Goal: Information Seeking & Learning: Compare options

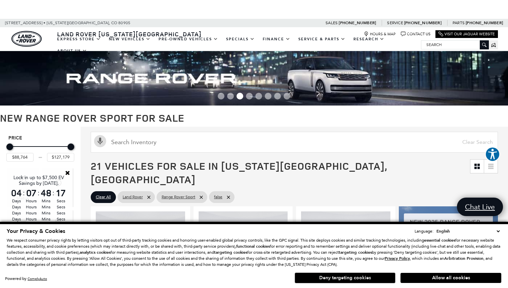
click at [339, 281] on button "Deny targeting cookies" at bounding box center [345, 278] width 101 height 11
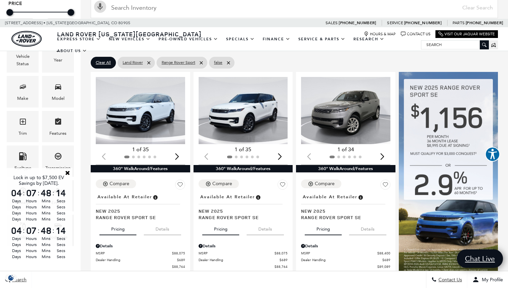
scroll to position [137, 0]
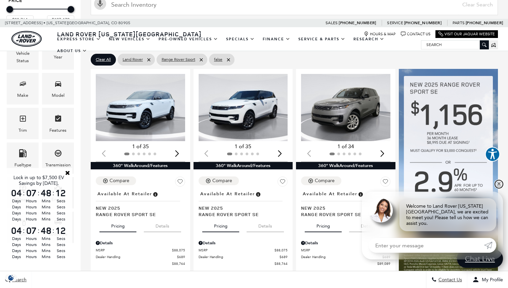
click at [499, 188] on link "✕" at bounding box center [499, 184] width 8 height 8
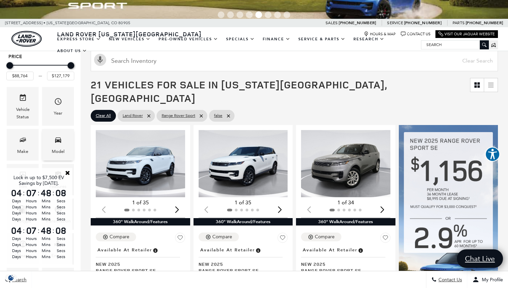
scroll to position [82, 0]
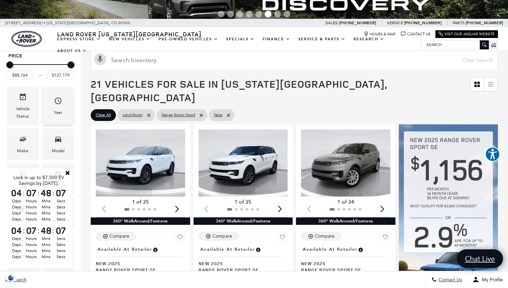
click at [58, 105] on icon "Year" at bounding box center [58, 101] width 8 height 8
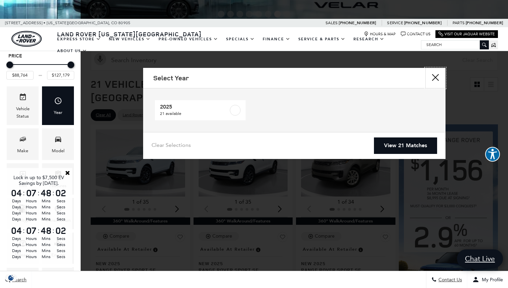
click at [436, 78] on button "Close" at bounding box center [436, 78] width 20 height 20
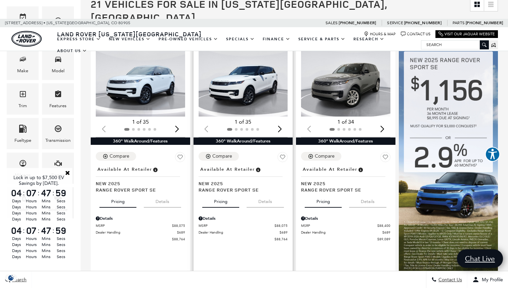
scroll to position [160, 0]
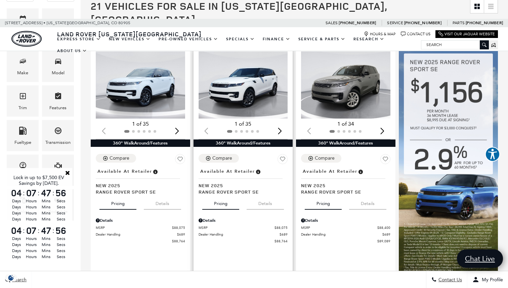
click at [279, 124] on div "Next slide" at bounding box center [279, 131] width 9 height 15
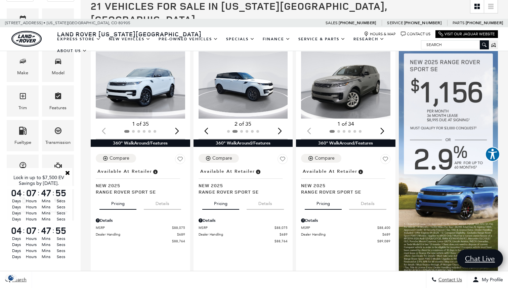
click at [279, 124] on div "Next slide" at bounding box center [279, 131] width 9 height 15
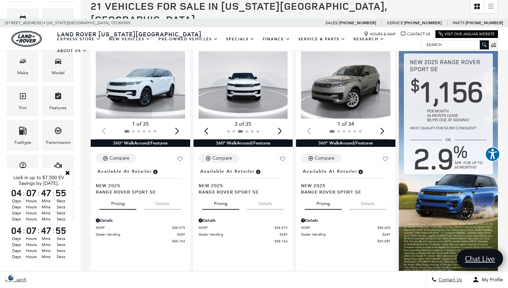
click at [279, 124] on div "Next slide" at bounding box center [279, 131] width 9 height 15
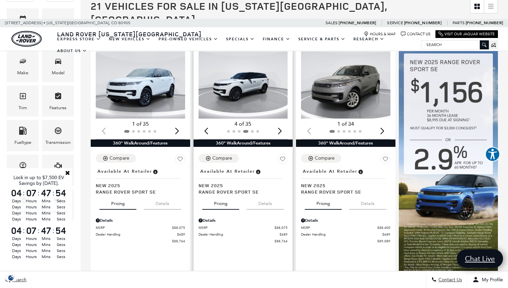
click at [279, 124] on div "Next slide" at bounding box center [279, 131] width 9 height 15
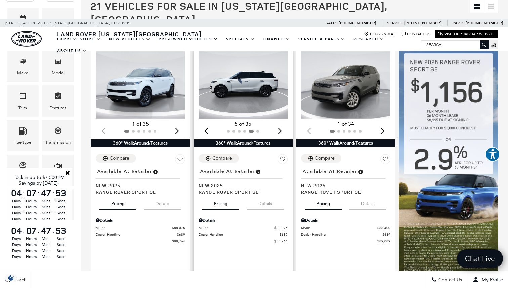
click at [279, 124] on div "Next slide" at bounding box center [279, 131] width 9 height 15
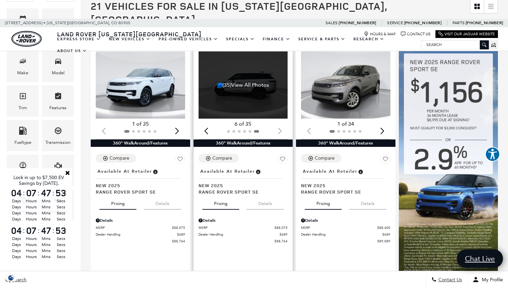
click at [279, 128] on div at bounding box center [243, 131] width 89 height 7
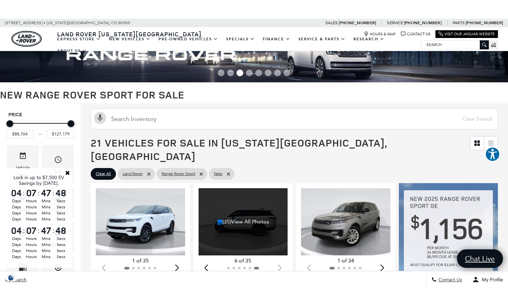
scroll to position [0, 0]
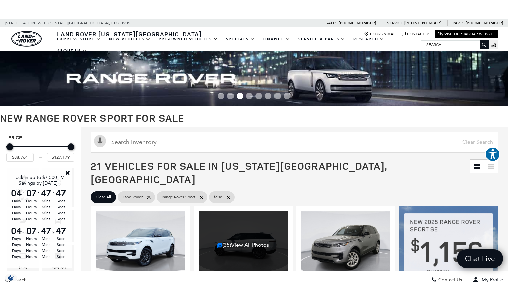
click at [68, 174] on link "Close" at bounding box center [68, 173] width 6 height 6
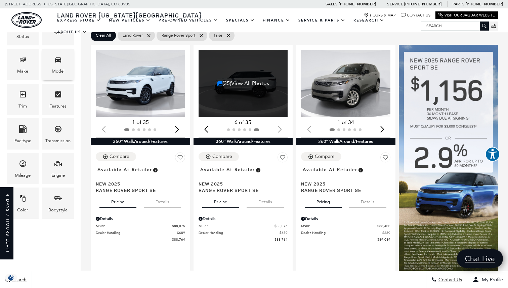
scroll to position [151, 0]
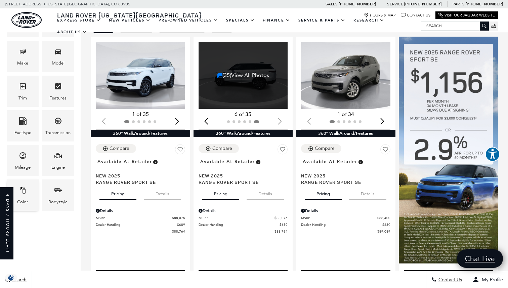
click at [33, 192] on div "Color" at bounding box center [23, 194] width 32 height 31
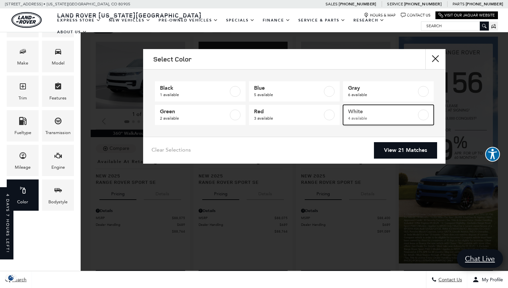
click at [427, 116] on label at bounding box center [423, 115] width 11 height 11
type input "$93,834"
checkbox input "true"
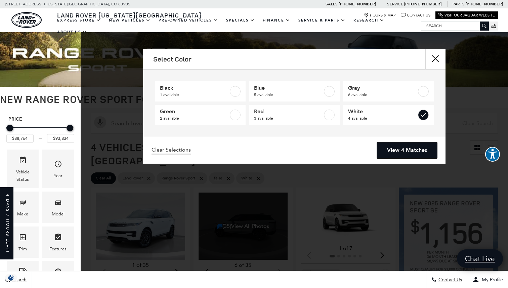
click at [410, 153] on link "View 4 Matches" at bounding box center [407, 150] width 60 height 16
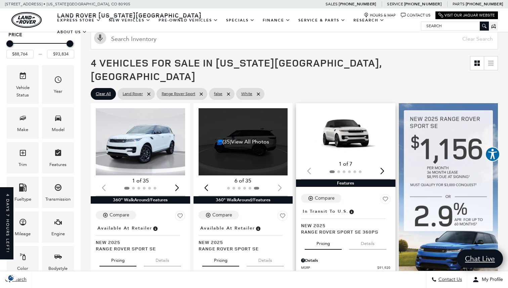
scroll to position [91, 0]
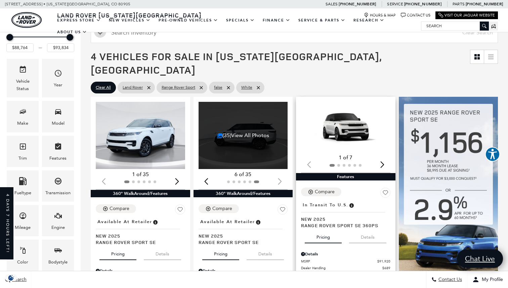
click at [383, 157] on div "Next slide" at bounding box center [382, 164] width 9 height 15
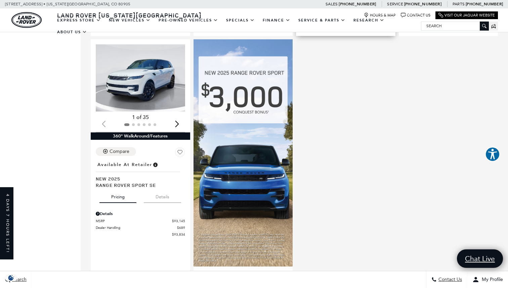
scroll to position [0, 0]
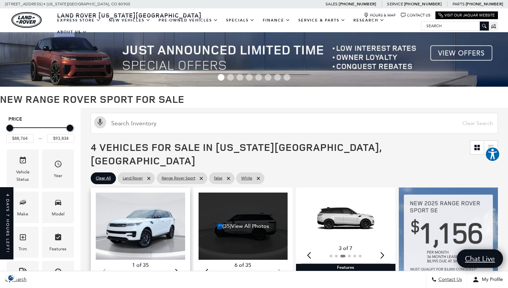
click at [159, 223] on img "1 / 2" at bounding box center [140, 226] width 89 height 67
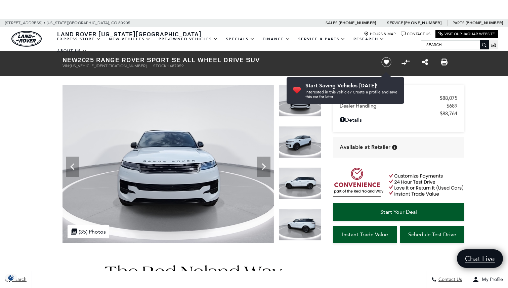
click at [312, 212] on img at bounding box center [300, 225] width 42 height 32
click at [303, 220] on img at bounding box center [300, 225] width 42 height 32
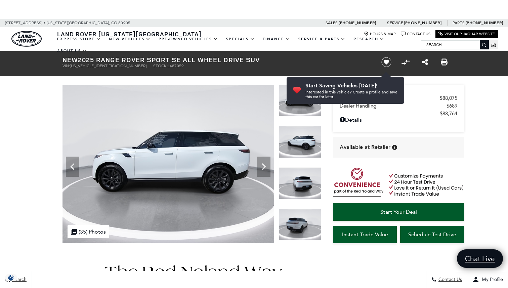
click at [303, 220] on img at bounding box center [300, 225] width 42 height 32
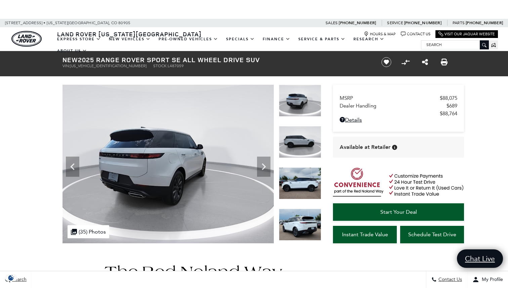
click at [303, 220] on img at bounding box center [300, 225] width 42 height 32
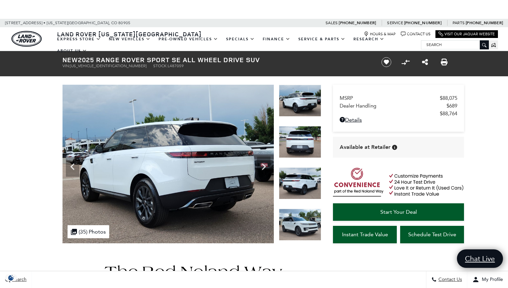
click at [303, 220] on img at bounding box center [300, 225] width 42 height 32
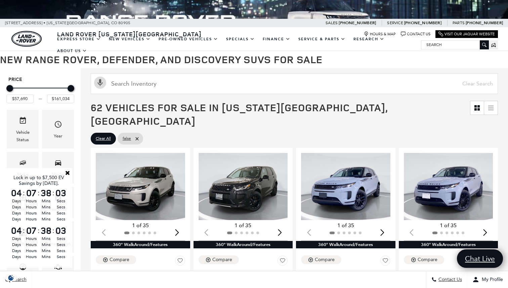
scroll to position [113, 0]
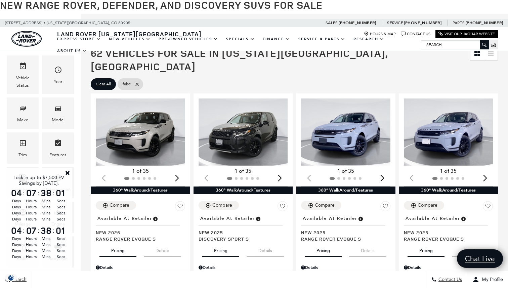
click at [67, 174] on link "Close" at bounding box center [68, 173] width 6 height 6
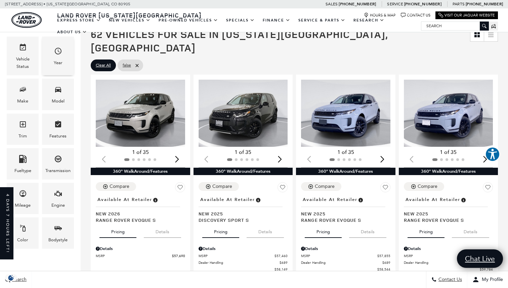
click at [66, 46] on div "Year" at bounding box center [58, 56] width 32 height 39
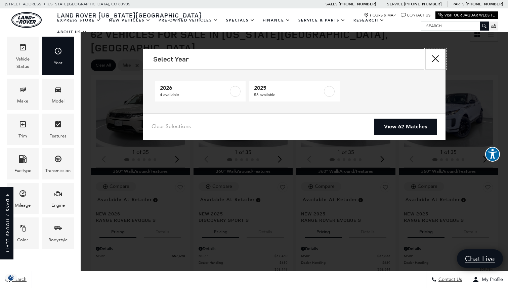
click at [435, 58] on button "Close" at bounding box center [436, 59] width 20 height 20
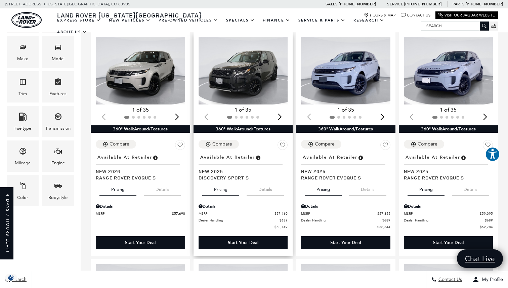
scroll to position [163, 0]
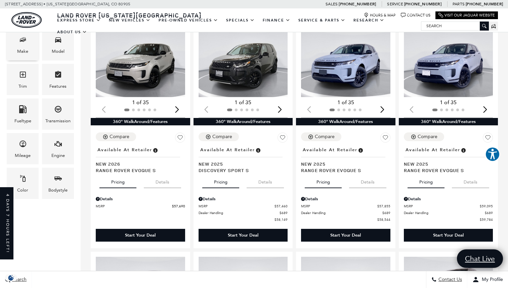
click at [19, 43] on icon "Make" at bounding box center [23, 40] width 8 height 8
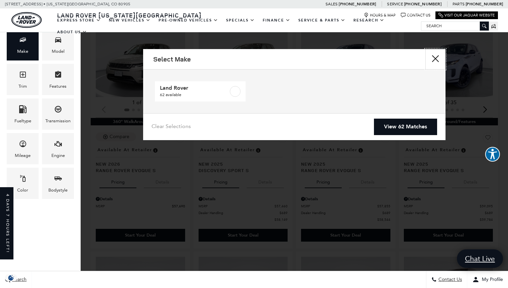
click at [436, 57] on button "Close" at bounding box center [436, 59] width 20 height 20
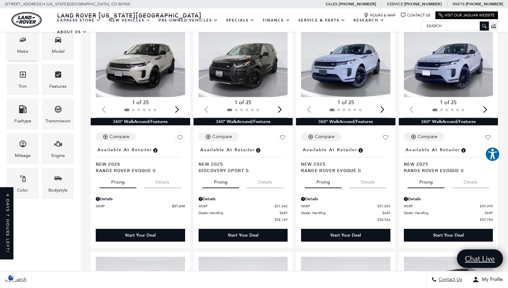
click at [22, 46] on span "Make" at bounding box center [23, 41] width 8 height 14
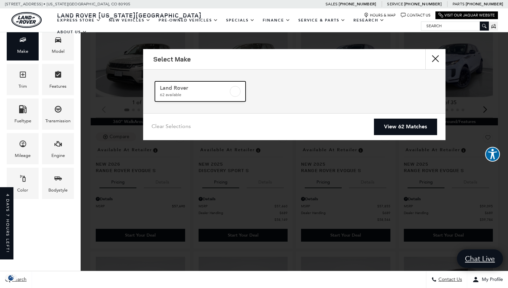
click at [234, 88] on label at bounding box center [235, 91] width 11 height 11
checkbox input "true"
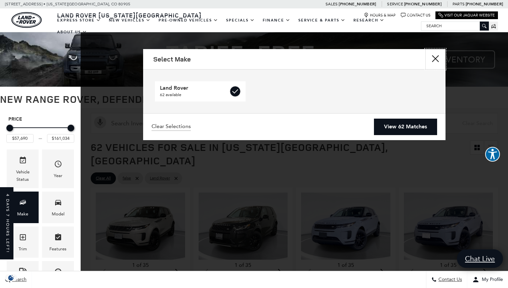
click at [435, 59] on button "Close" at bounding box center [436, 59] width 20 height 20
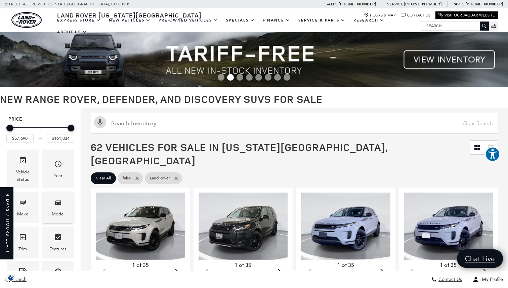
click at [61, 210] on span "Model" at bounding box center [58, 204] width 8 height 14
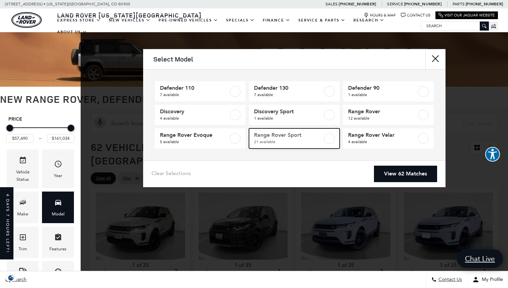
click at [298, 140] on span "21 available" at bounding box center [288, 141] width 69 height 7
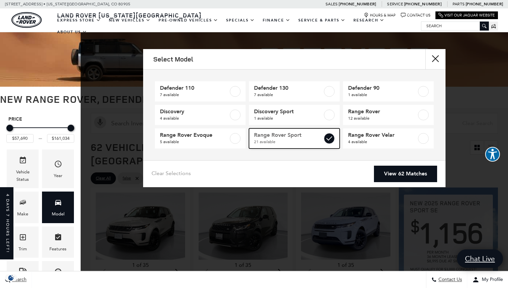
type input "$88,764"
type input "$127,179"
checkbox input "true"
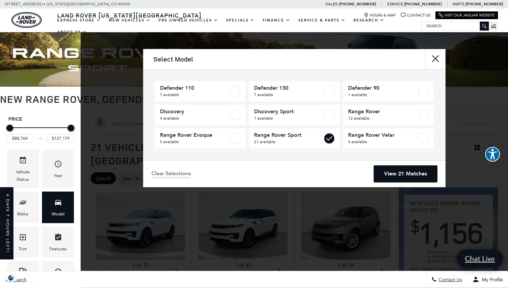
click at [408, 172] on link "View 21 Matches" at bounding box center [405, 174] width 63 height 16
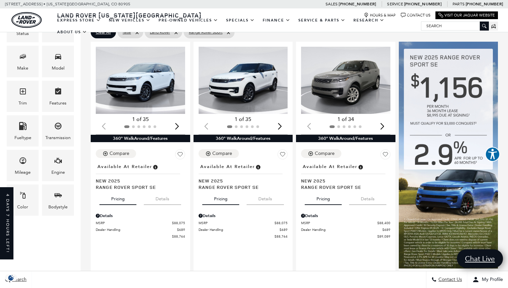
scroll to position [153, 0]
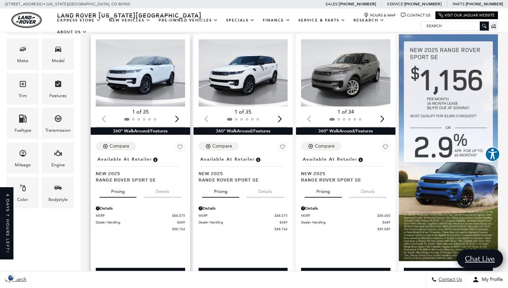
click at [176, 112] on div "Next slide" at bounding box center [177, 119] width 9 height 15
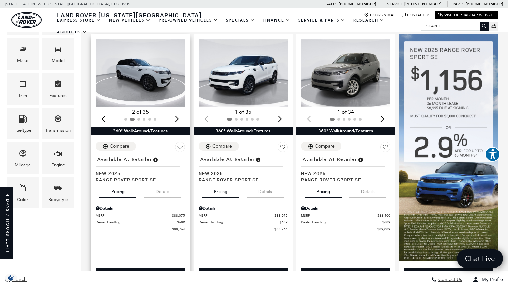
click at [176, 112] on div "Next slide" at bounding box center [177, 119] width 9 height 15
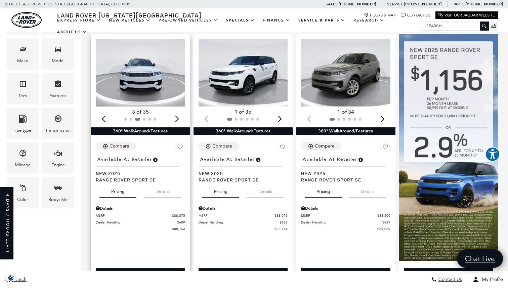
click at [176, 112] on div "Next slide" at bounding box center [177, 119] width 9 height 15
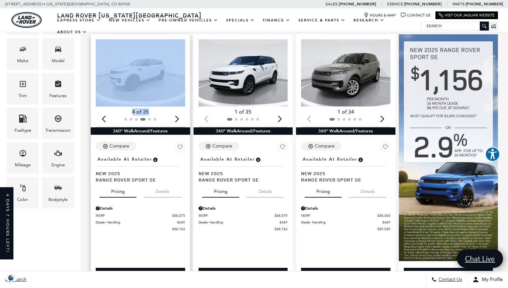
click at [176, 112] on div "Next slide" at bounding box center [177, 119] width 9 height 15
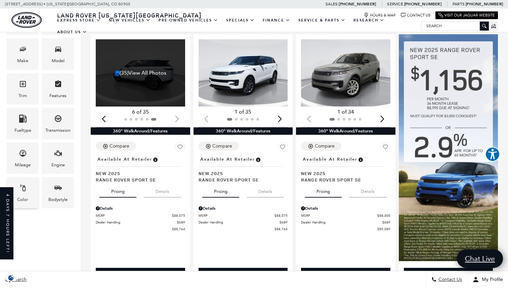
click at [29, 191] on div "Color" at bounding box center [23, 192] width 32 height 31
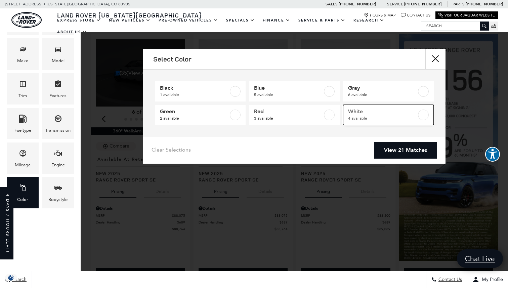
click at [428, 114] on label at bounding box center [423, 115] width 11 height 11
type input "$93,834"
checkbox input "true"
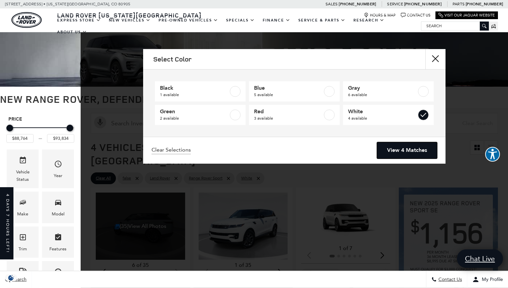
click at [406, 152] on link "View 4 Matches" at bounding box center [407, 150] width 60 height 16
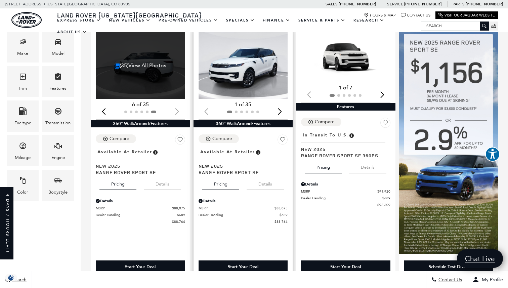
scroll to position [165, 0]
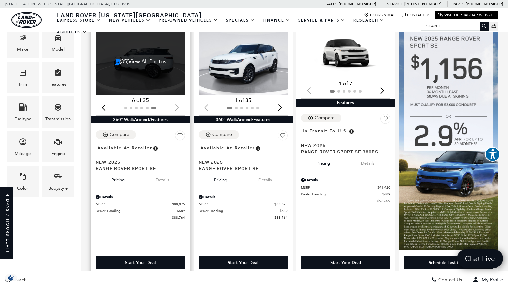
click at [164, 171] on button "Details" at bounding box center [162, 178] width 37 height 15
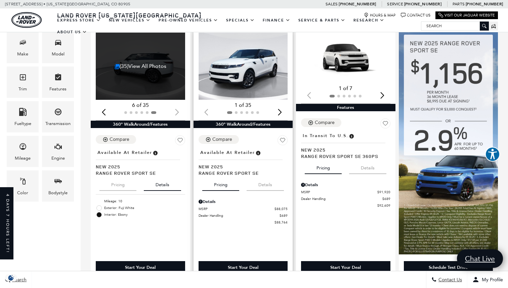
scroll to position [155, 0]
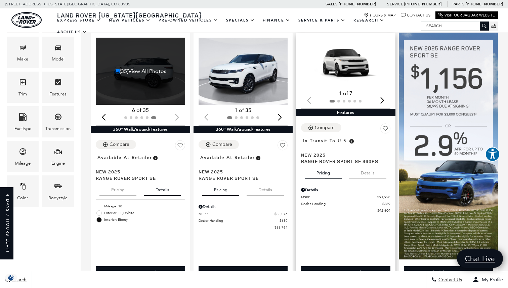
click at [384, 93] on div "Next slide" at bounding box center [382, 100] width 9 height 15
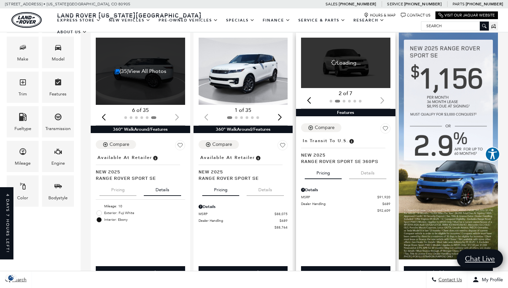
click at [384, 97] on div at bounding box center [345, 100] width 89 height 7
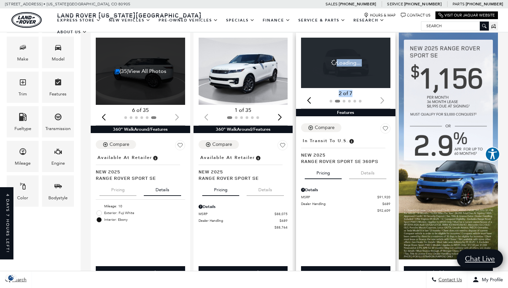
click at [384, 93] on div "Next slide" at bounding box center [382, 100] width 9 height 15
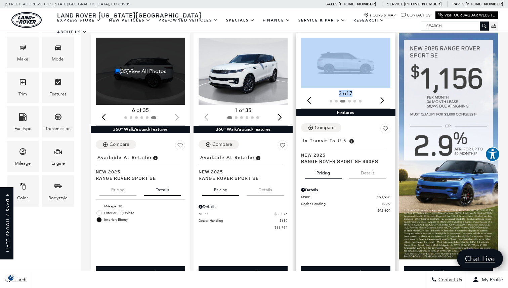
click at [384, 93] on div "Next slide" at bounding box center [382, 100] width 9 height 15
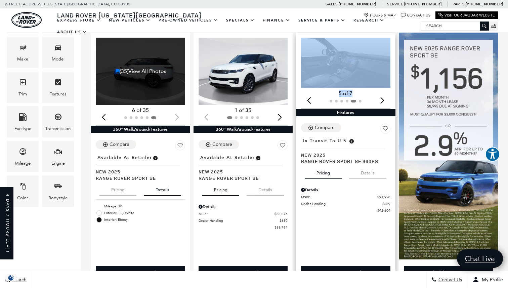
click at [384, 93] on div "Next slide" at bounding box center [382, 100] width 9 height 15
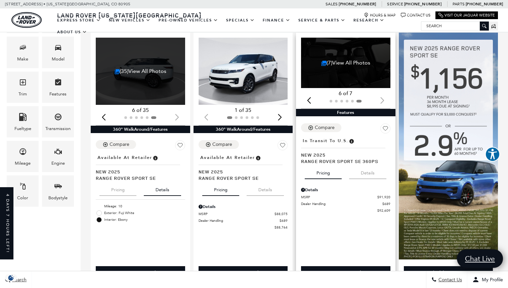
click at [384, 97] on div at bounding box center [345, 100] width 89 height 7
click at [280, 110] on div "Next slide" at bounding box center [279, 117] width 9 height 15
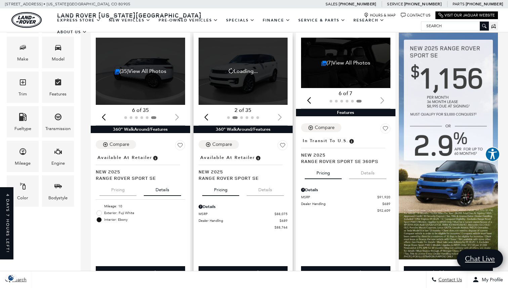
click at [280, 114] on div at bounding box center [243, 117] width 89 height 7
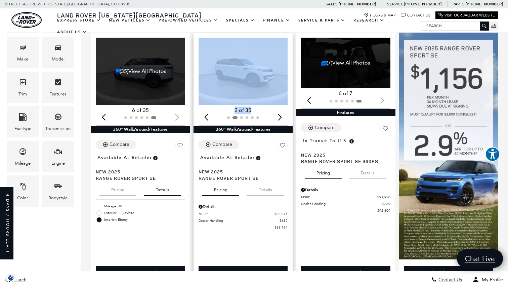
click at [280, 110] on div "Next slide" at bounding box center [279, 117] width 9 height 15
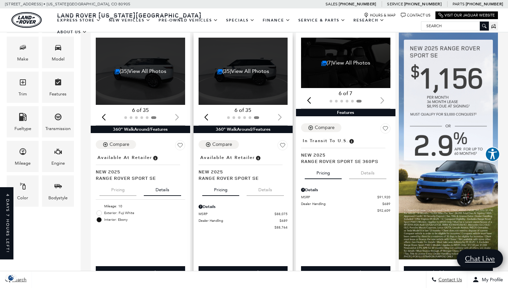
click at [280, 114] on div at bounding box center [243, 117] width 89 height 7
